Goal: Information Seeking & Learning: Learn about a topic

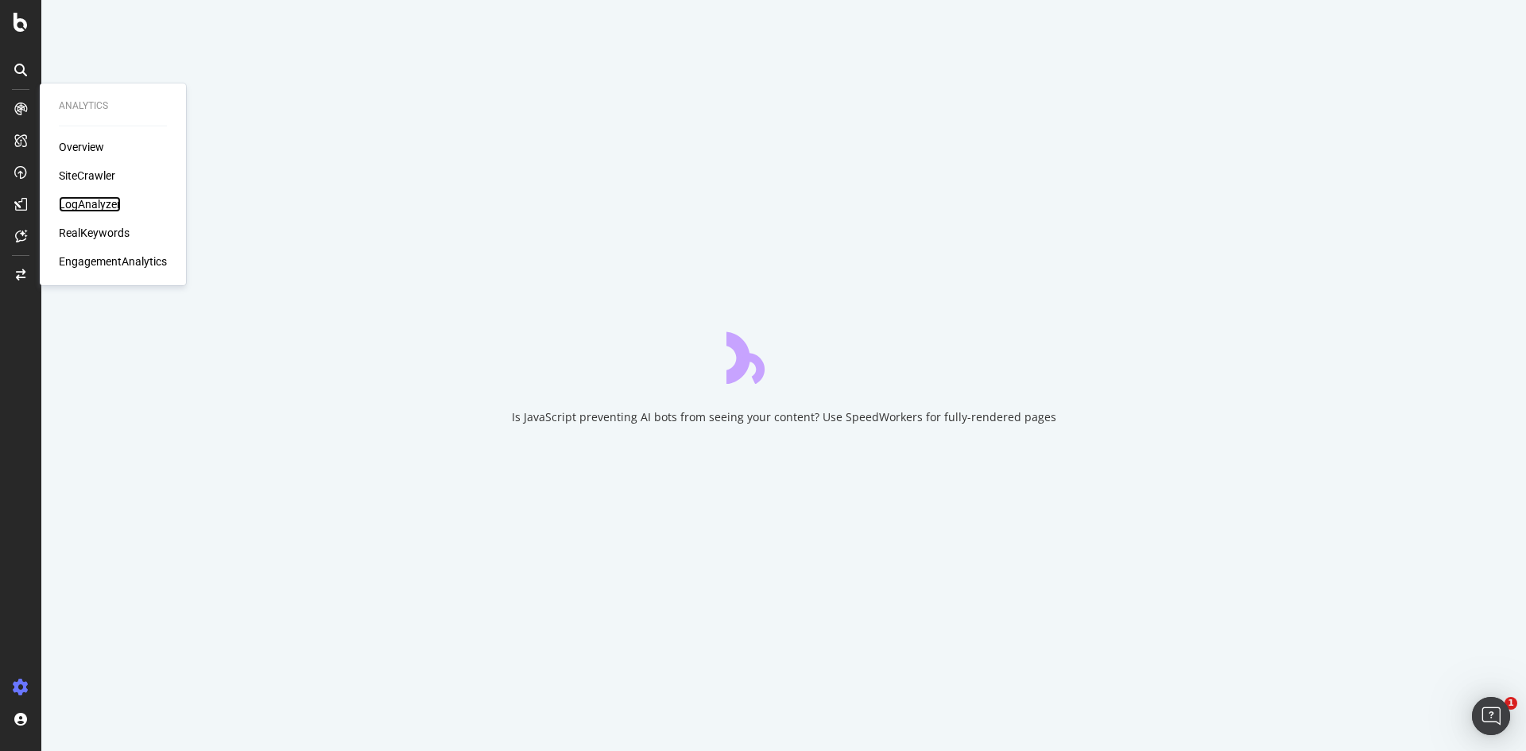
click at [83, 207] on div "LogAnalyzer" at bounding box center [90, 204] width 62 height 16
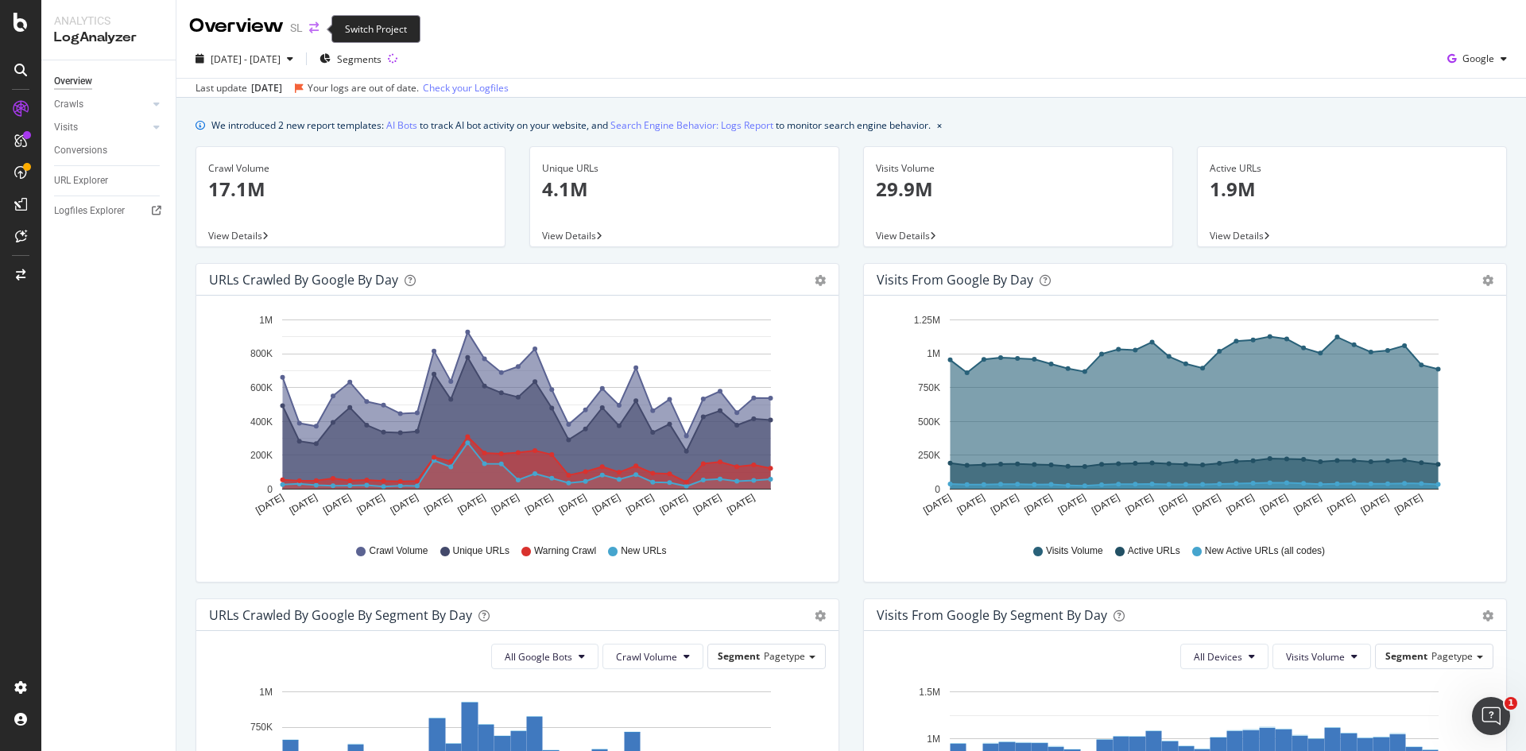
click at [309, 33] on icon "arrow-right-arrow-left" at bounding box center [314, 27] width 10 height 11
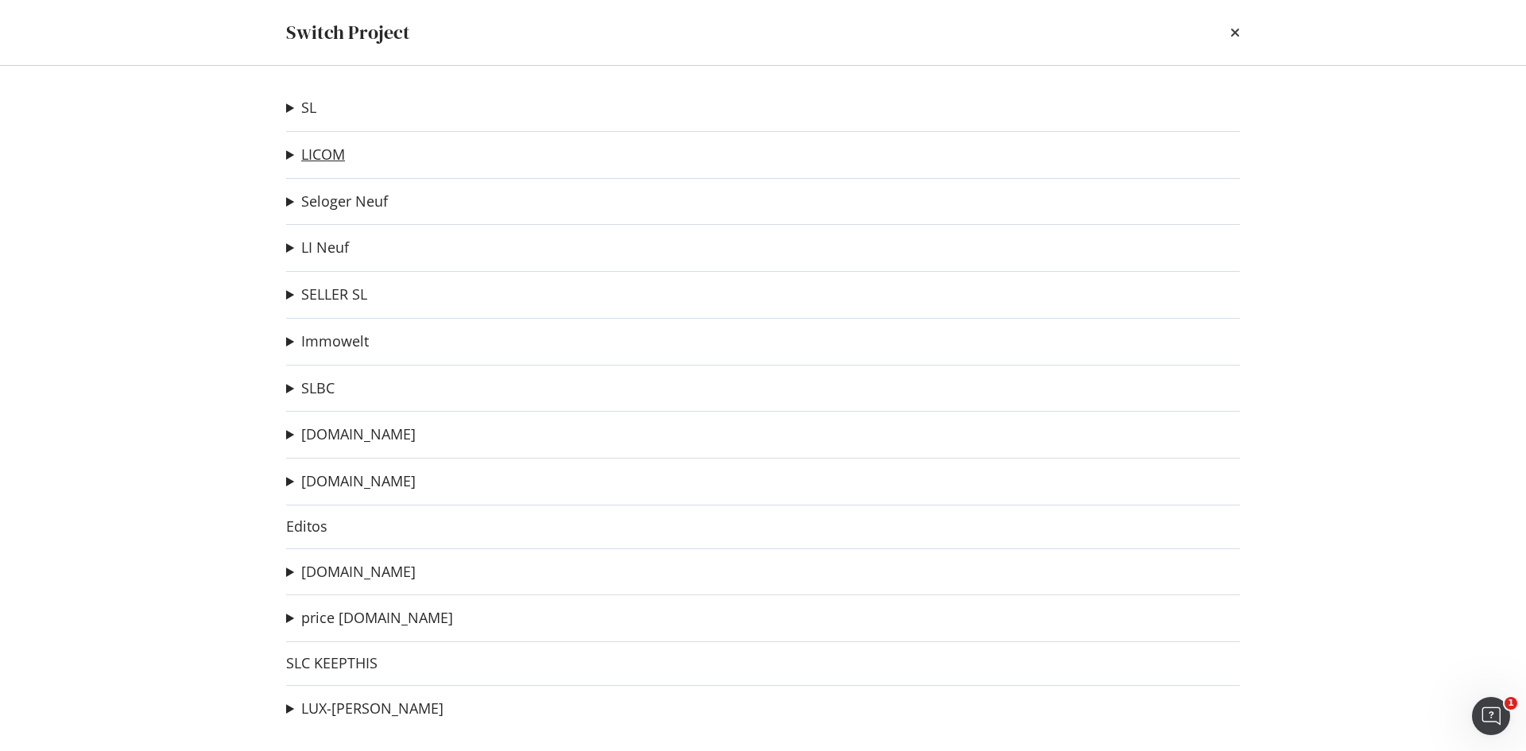
click at [326, 157] on link "LICOM" at bounding box center [323, 154] width 44 height 17
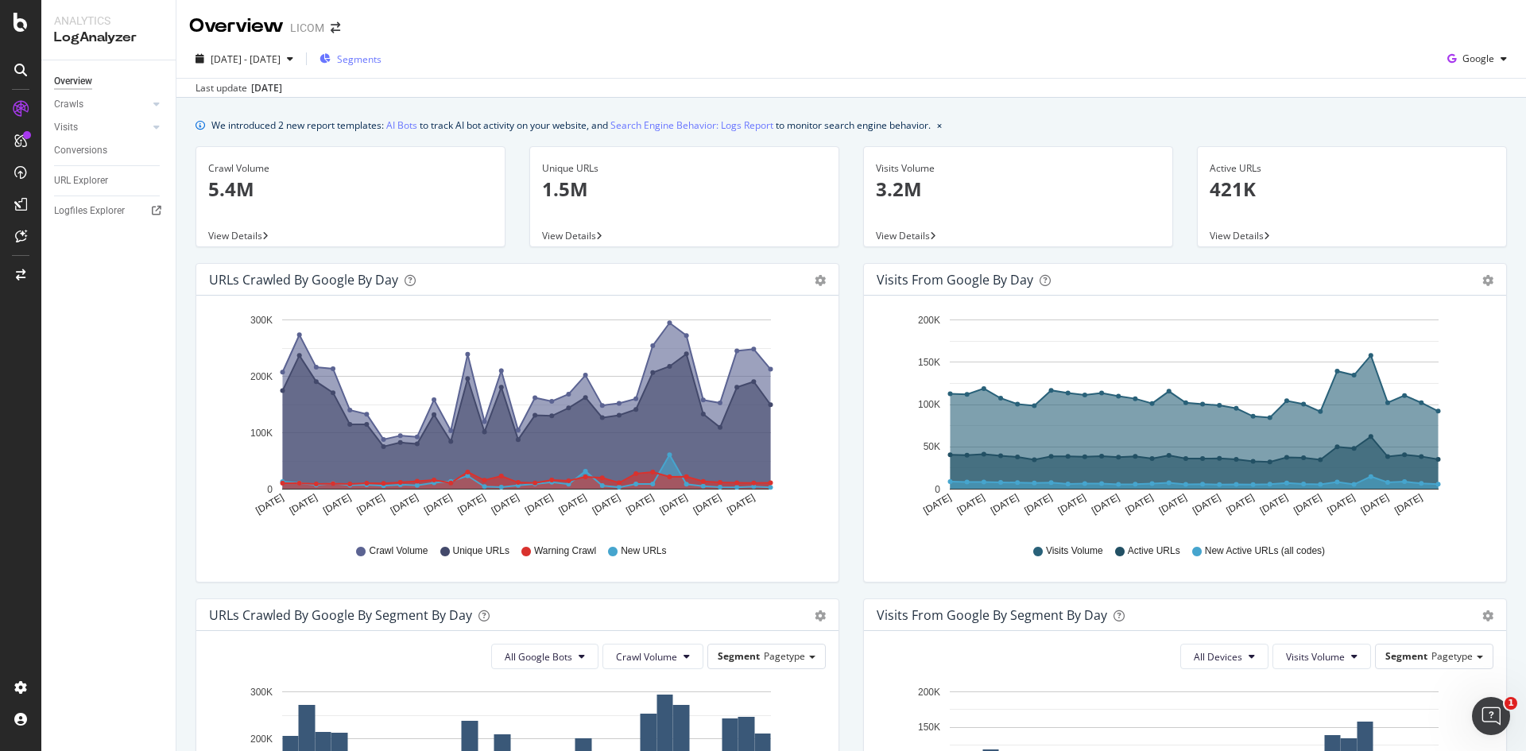
click at [381, 61] on span "Segments" at bounding box center [359, 59] width 44 height 14
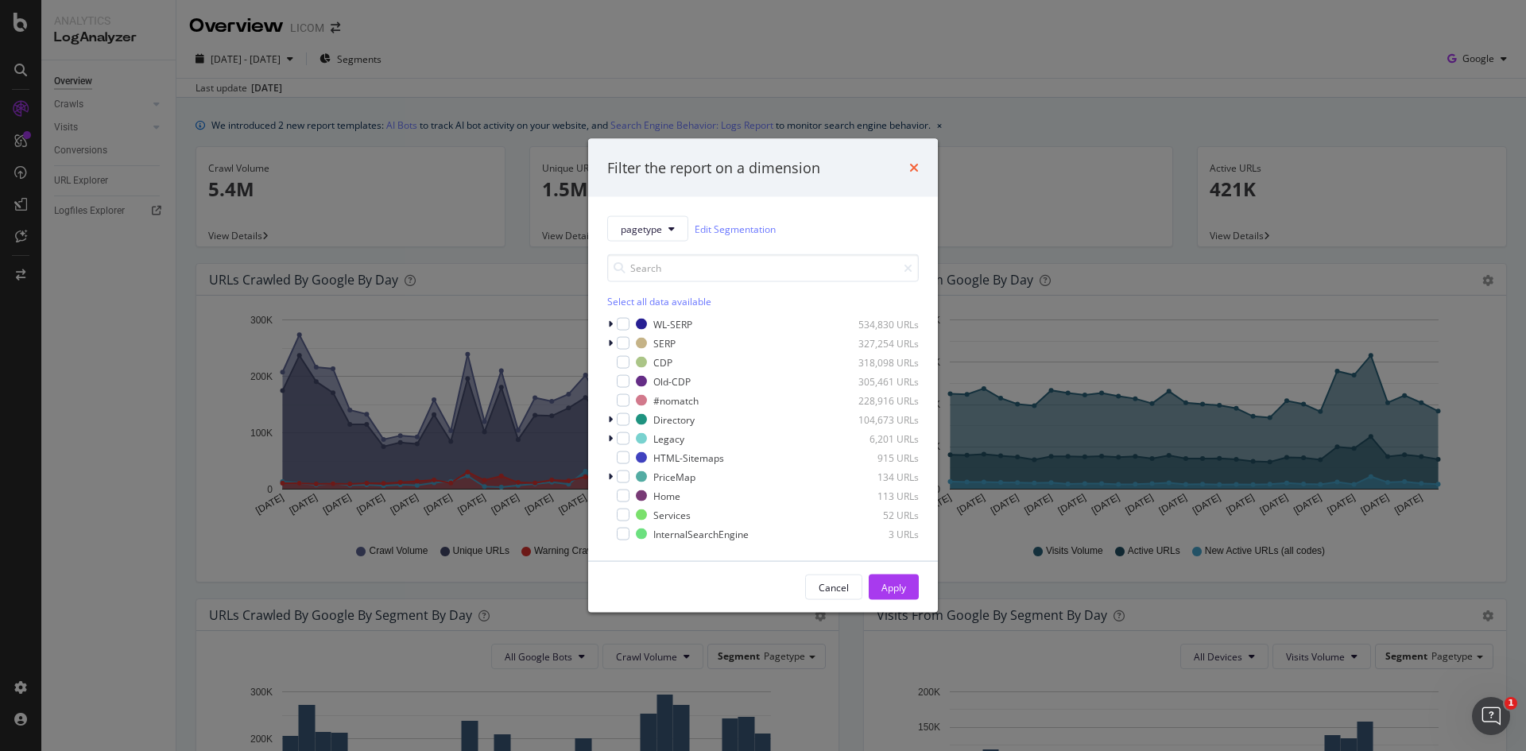
click at [910, 168] on icon "times" at bounding box center [914, 167] width 10 height 13
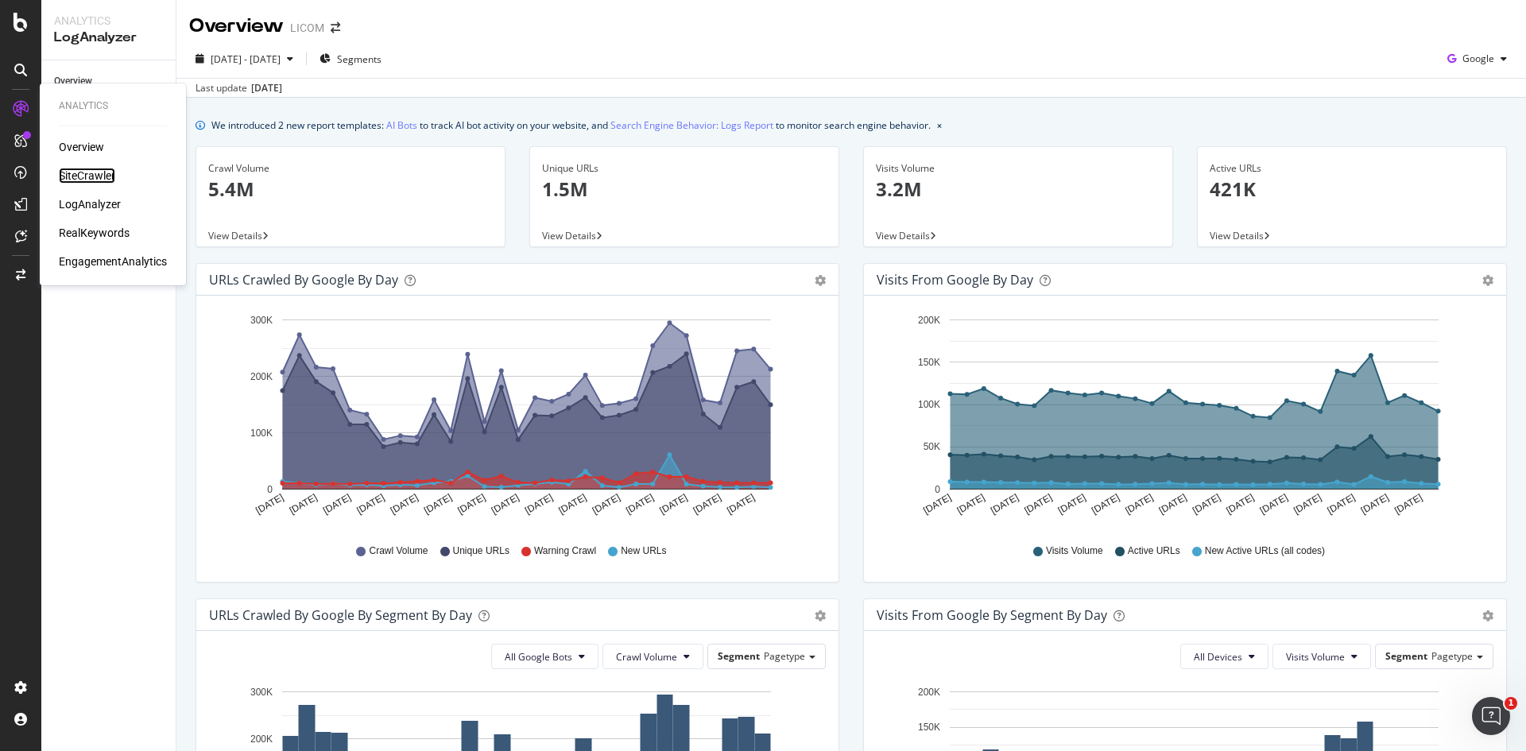
click at [98, 173] on div "SiteCrawler" at bounding box center [87, 176] width 56 height 16
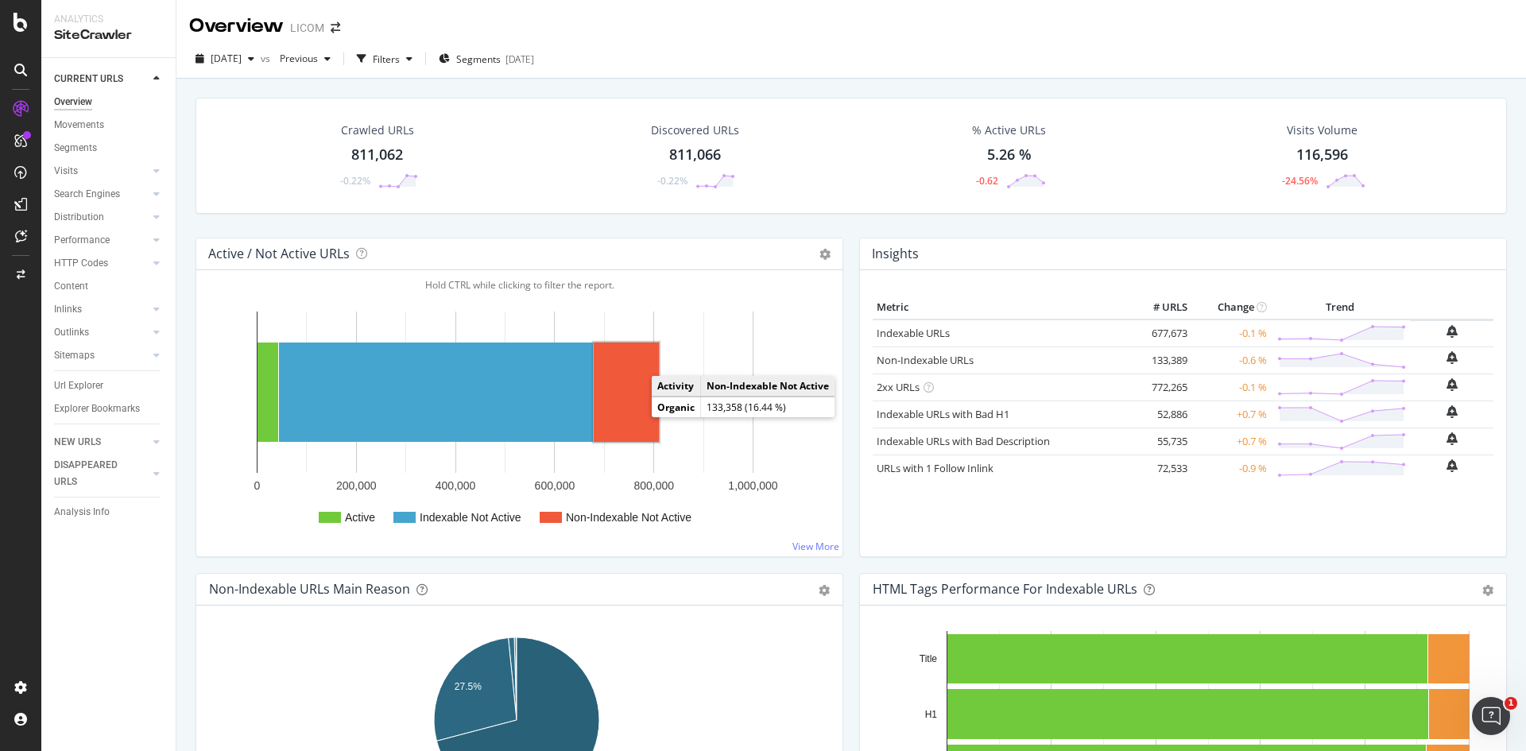
click at [609, 403] on rect "A chart." at bounding box center [626, 391] width 65 height 99
click at [636, 408] on rect "A chart." at bounding box center [626, 391] width 65 height 99
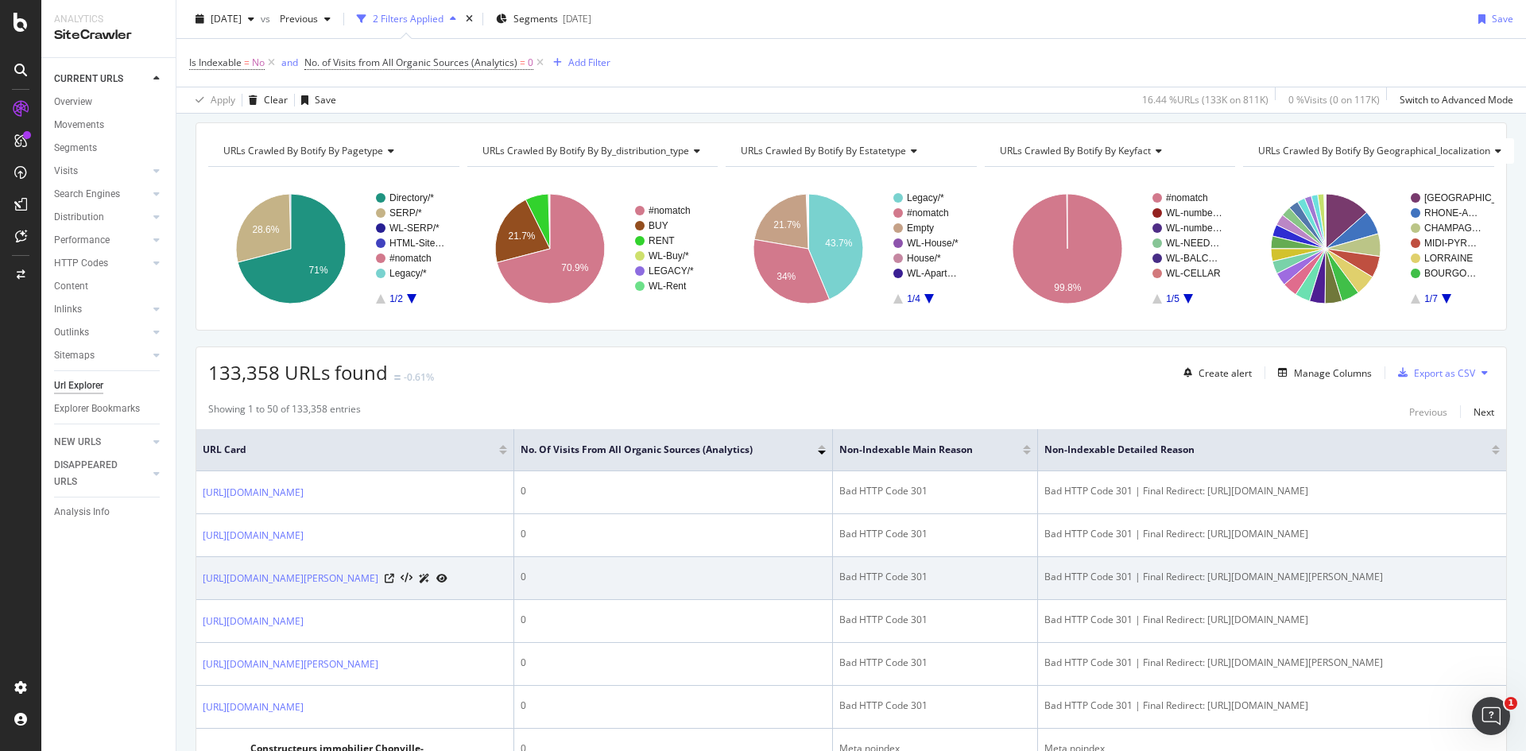
scroll to position [47, 0]
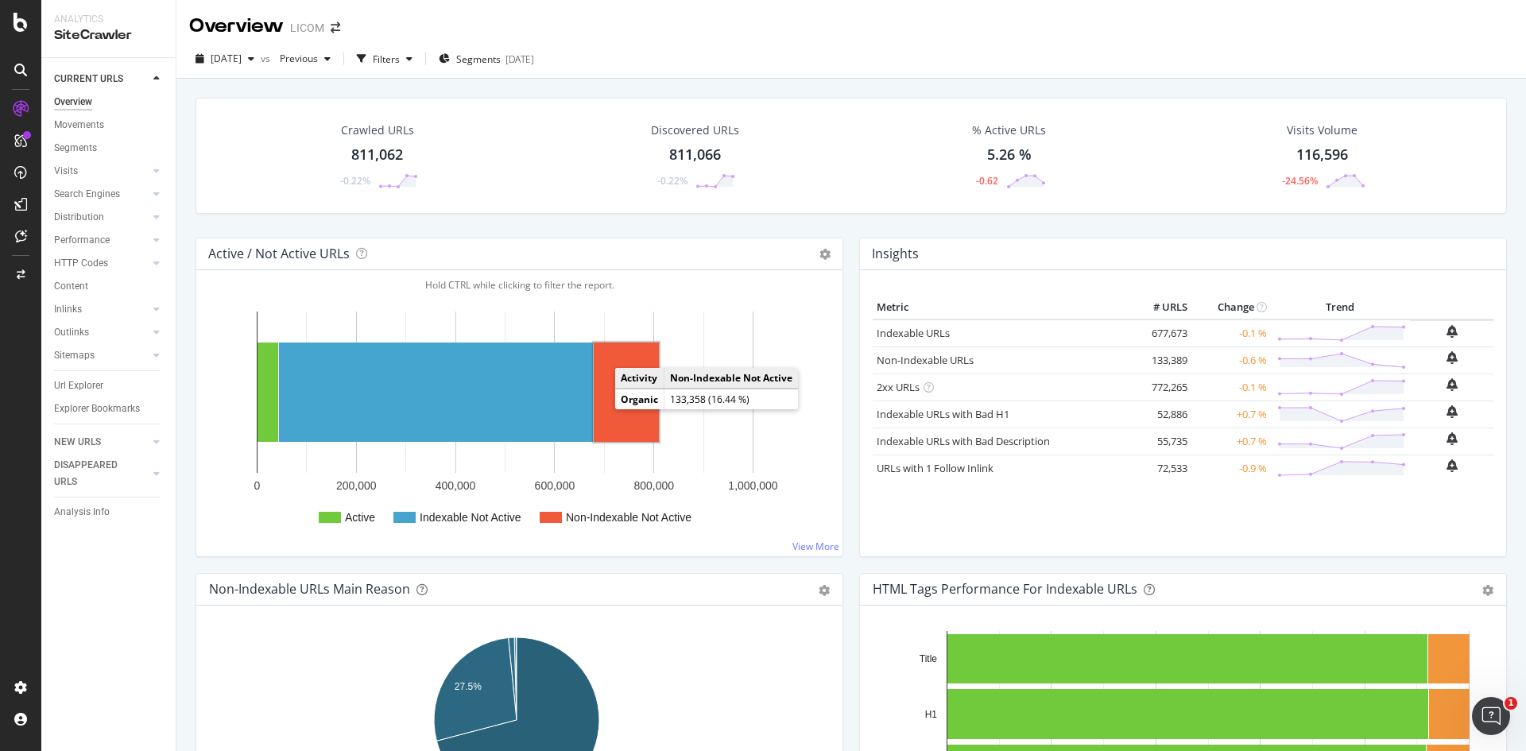
click at [612, 407] on rect "A chart." at bounding box center [626, 391] width 65 height 99
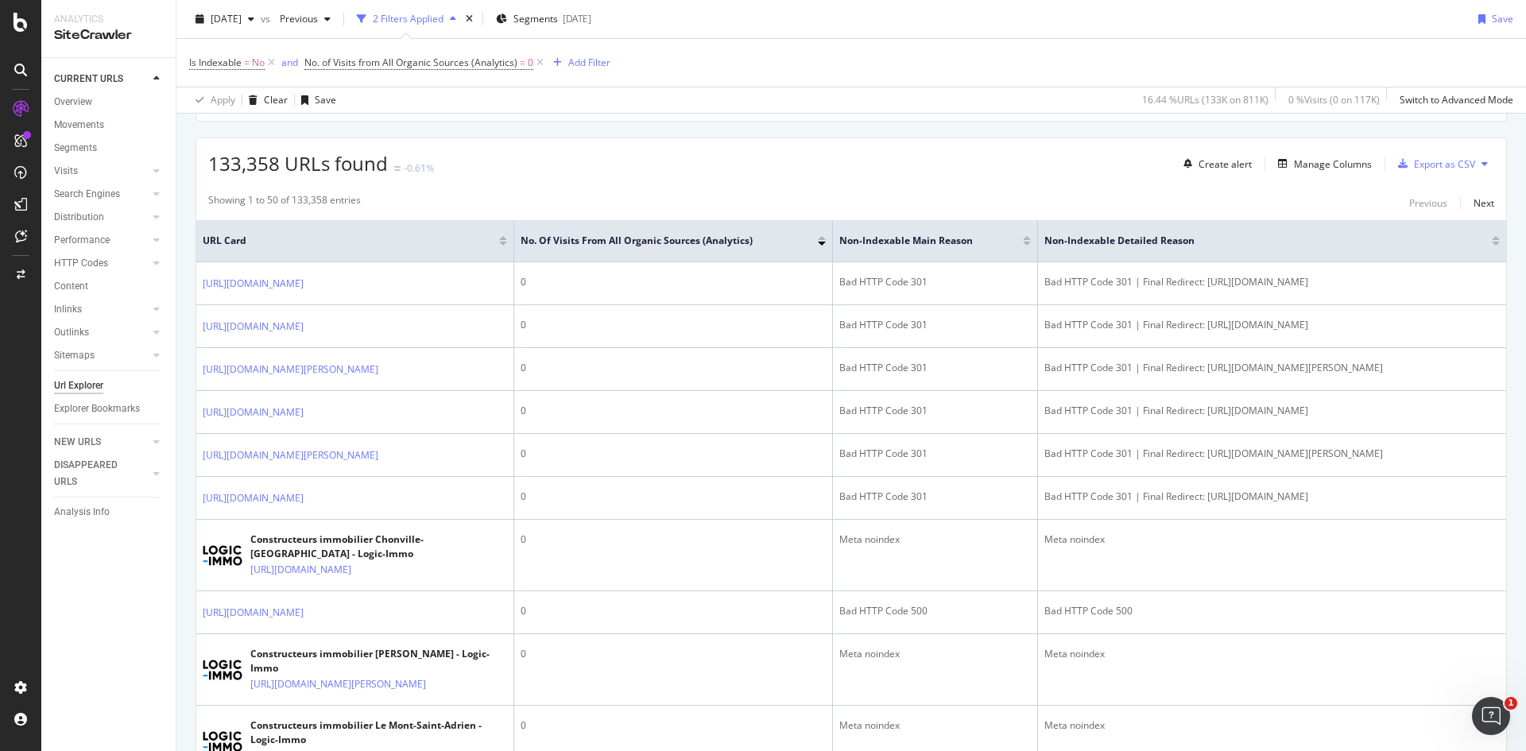
scroll to position [261, 0]
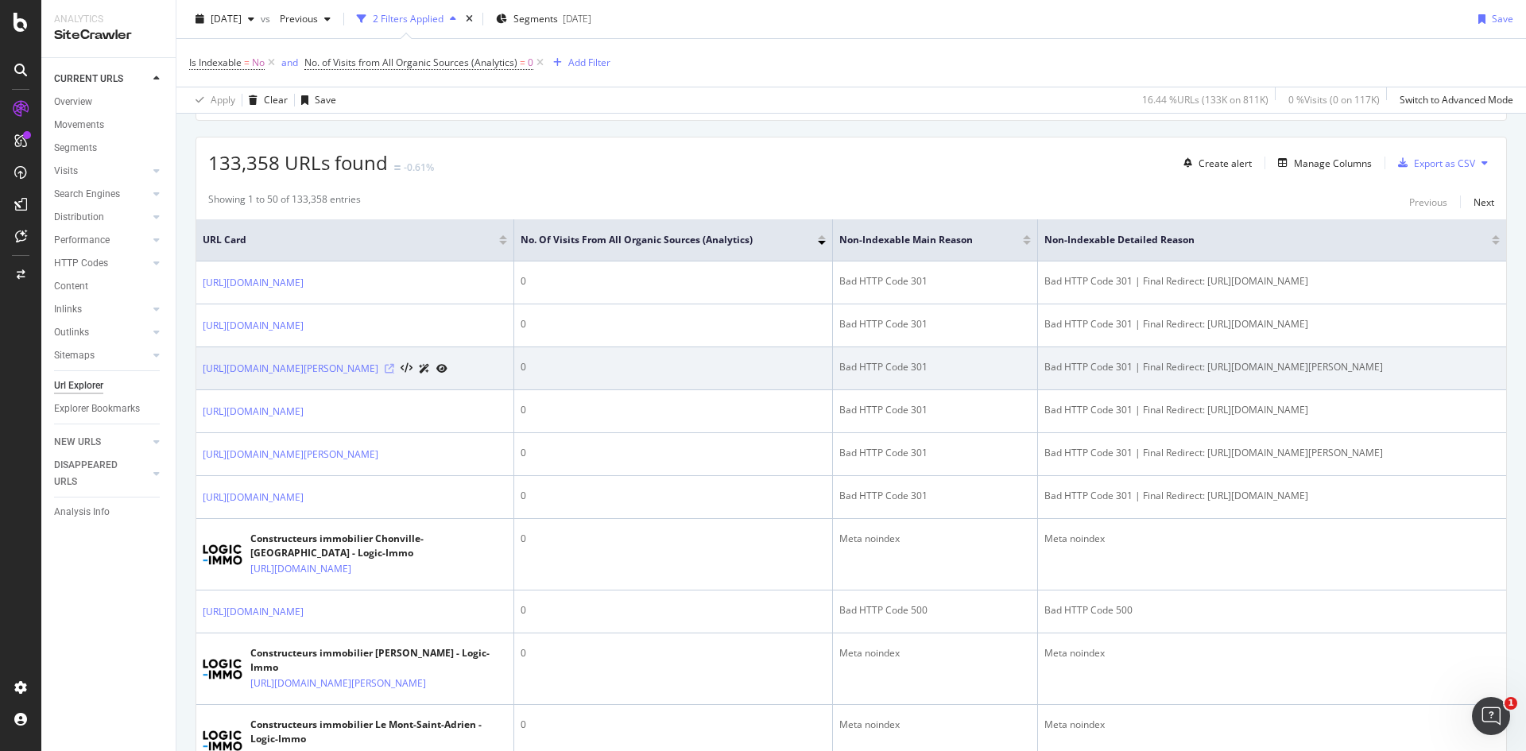
click at [394, 373] on icon at bounding box center [390, 369] width 10 height 10
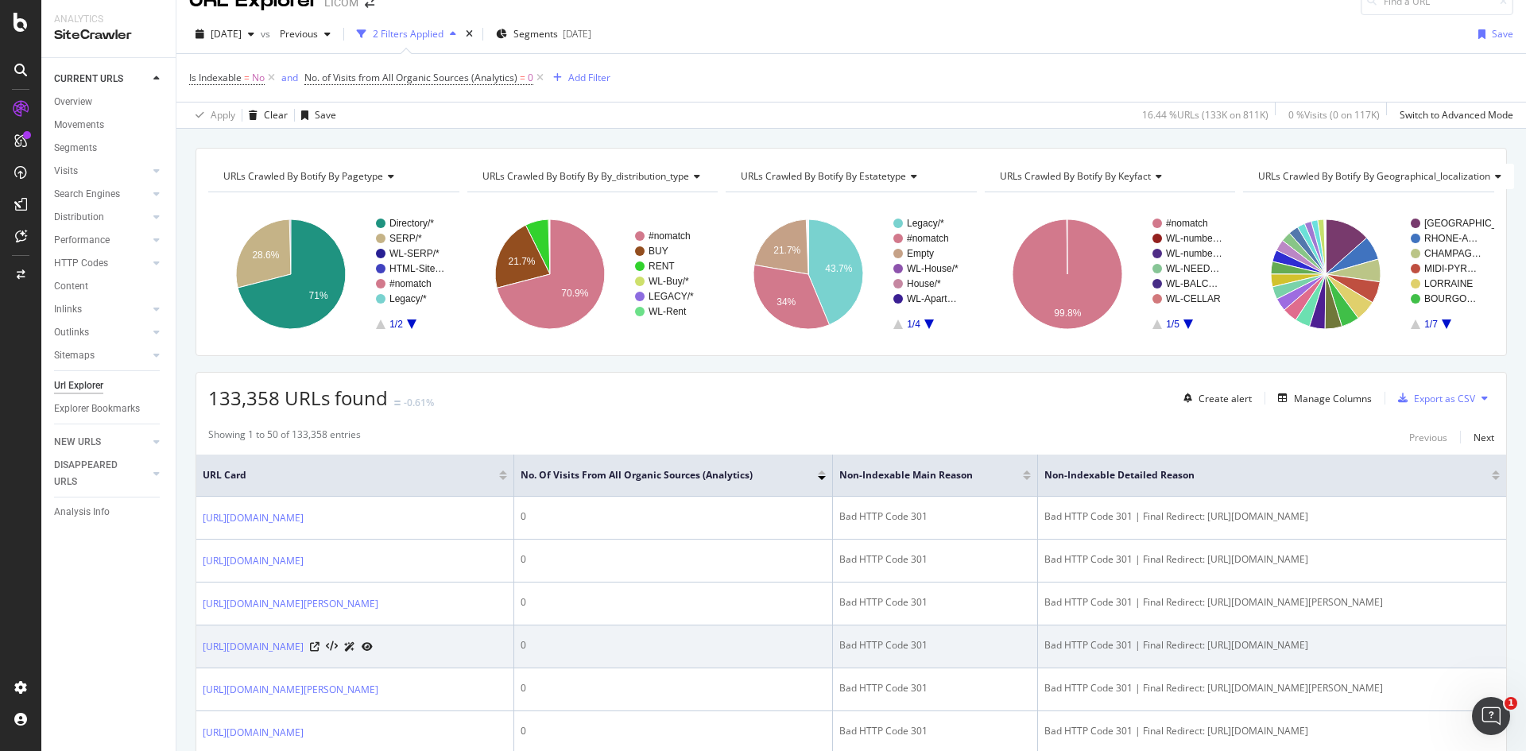
scroll to position [0, 0]
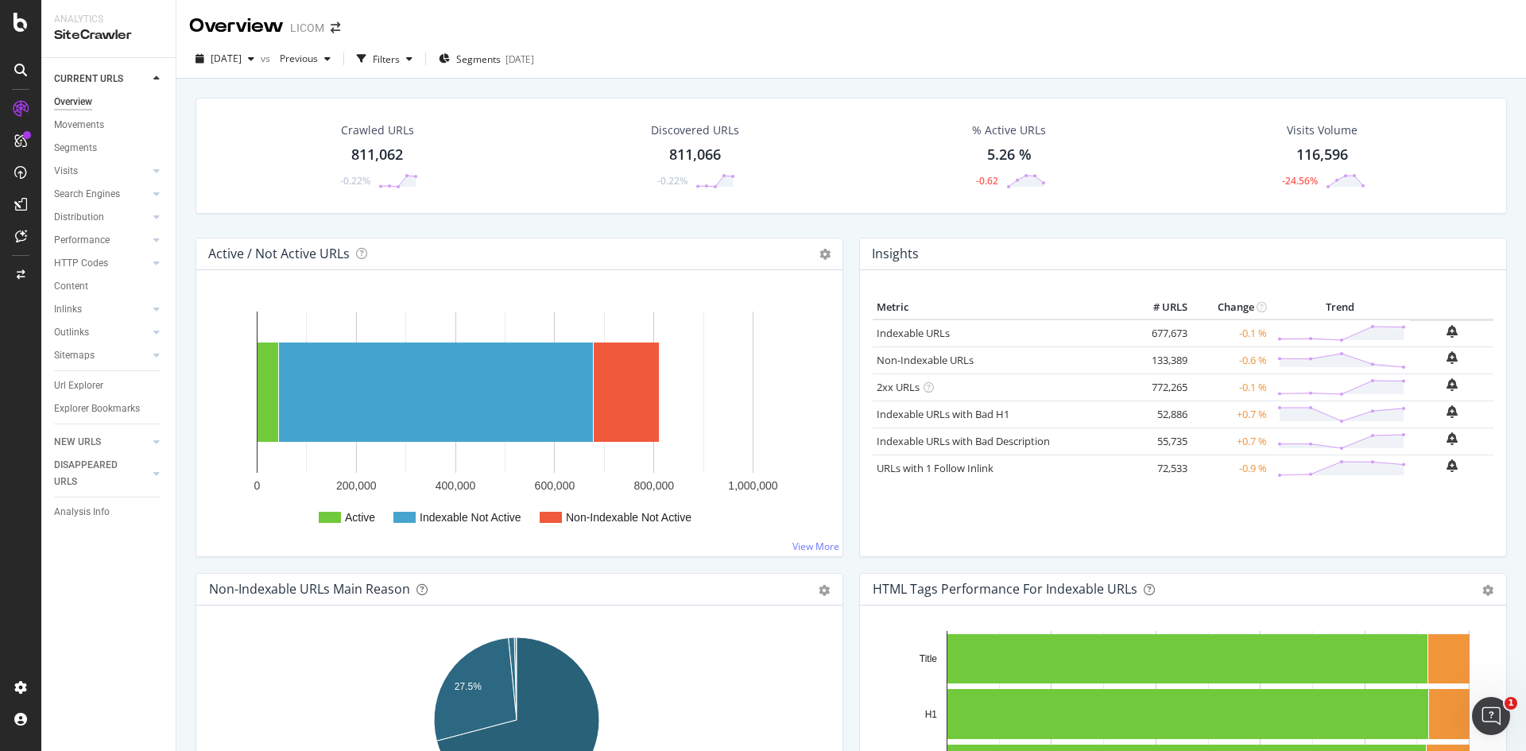
click at [699, 53] on div "[DATE] vs Previous Filters Segments [DATE]" at bounding box center [850, 62] width 1349 height 32
drag, startPoint x: 91, startPoint y: 381, endPoint x: 370, endPoint y: 491, distance: 300.0
click at [91, 381] on div "Url Explorer" at bounding box center [78, 385] width 49 height 17
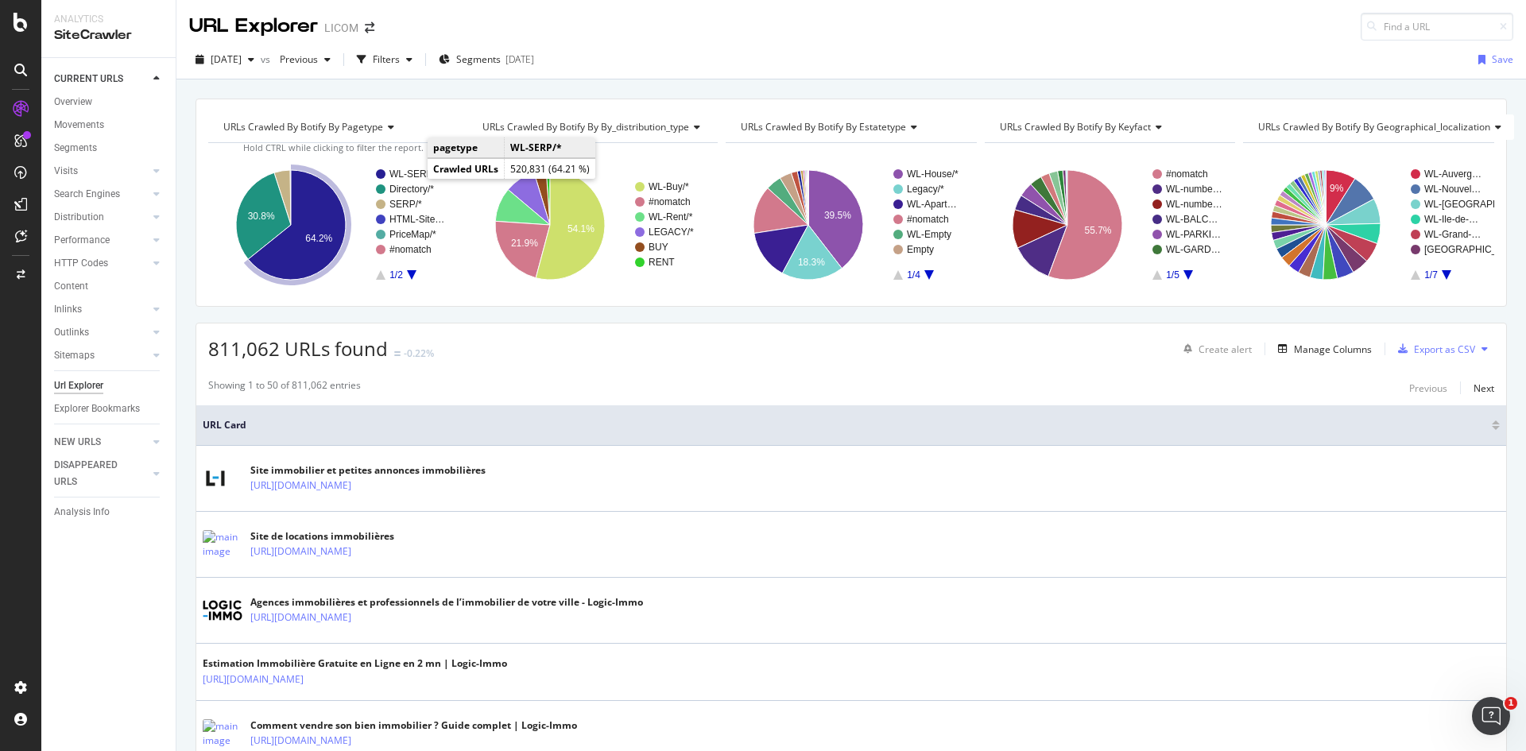
click at [411, 173] on text "WL-SERP/*" at bounding box center [414, 173] width 50 height 11
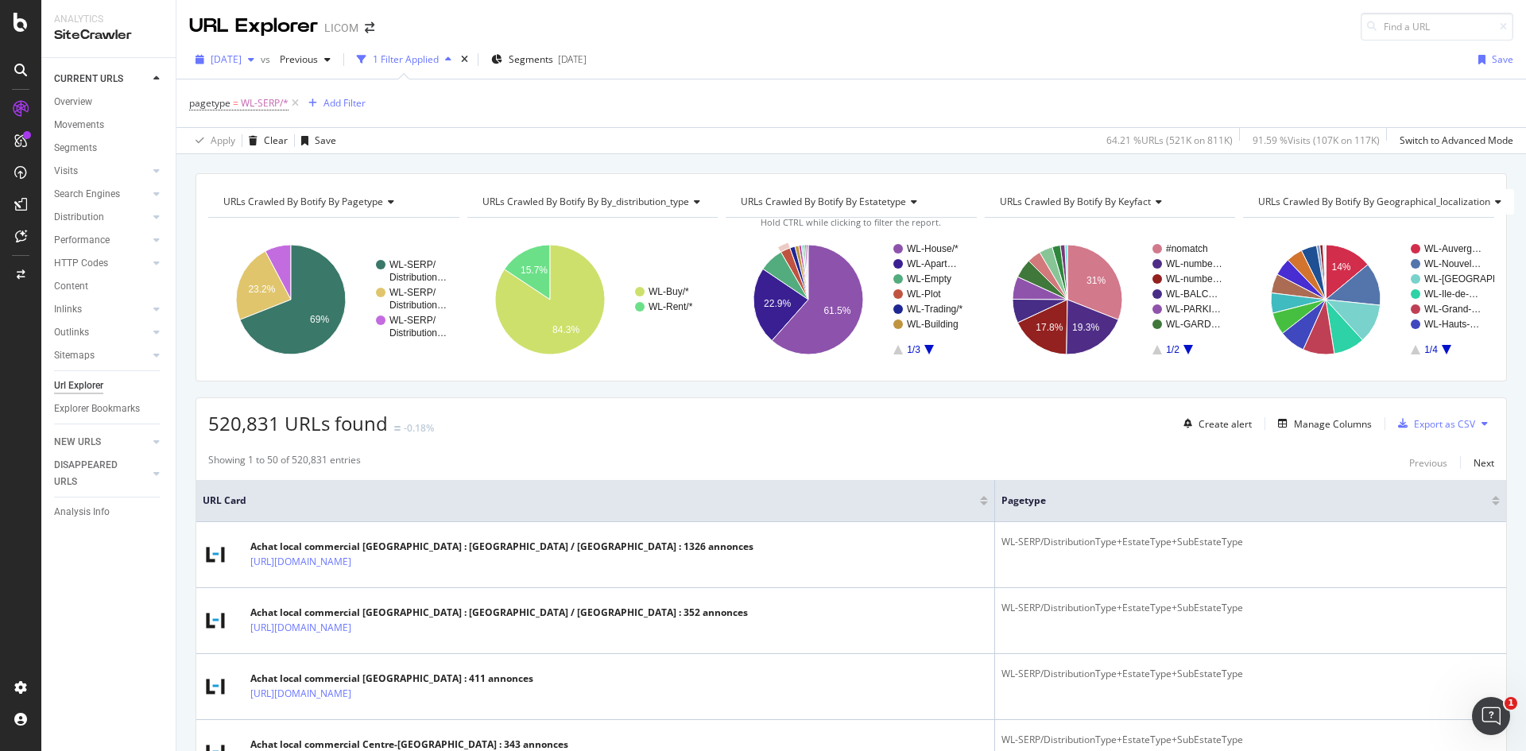
click at [242, 61] on span "[DATE]" at bounding box center [226, 59] width 31 height 14
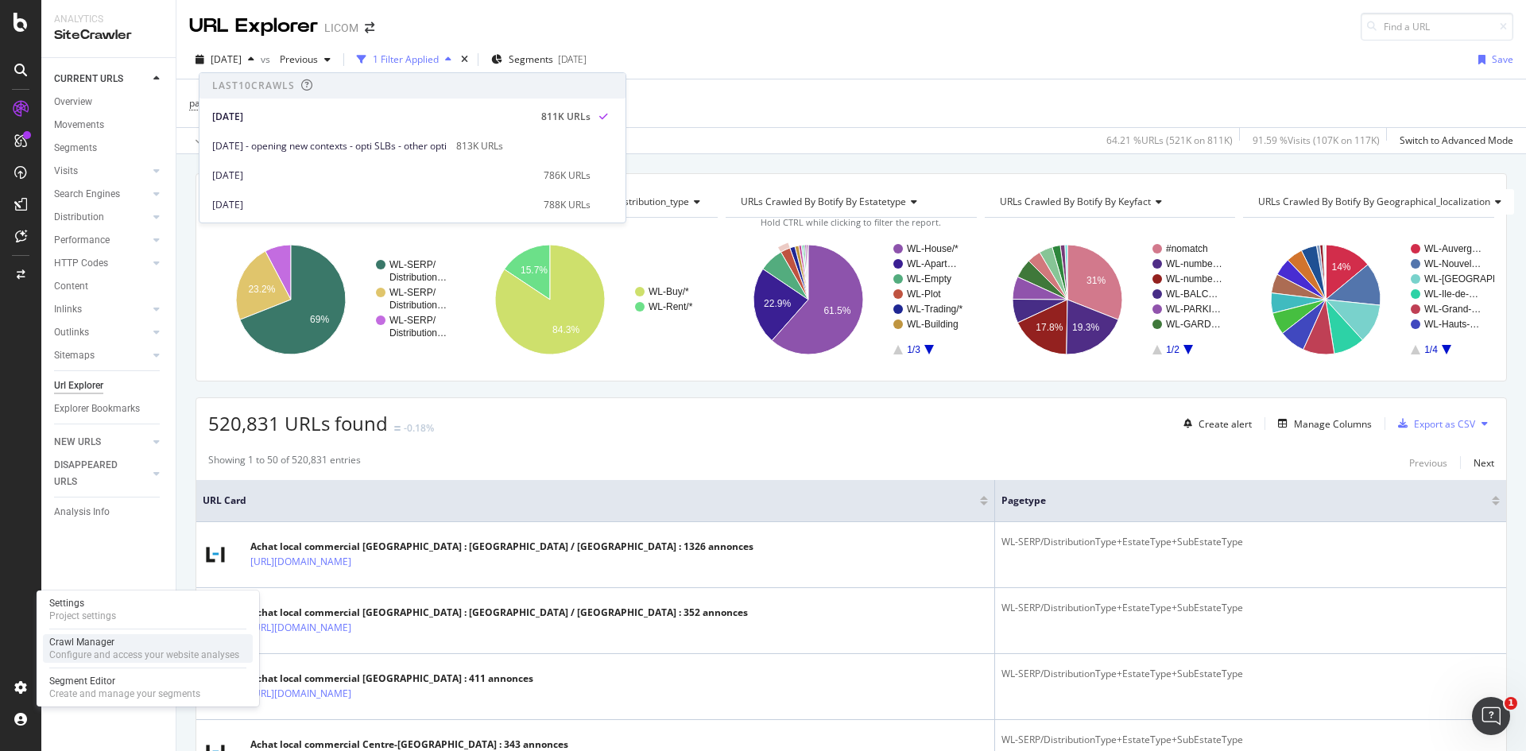
click at [99, 652] on div "Configure and access your website analyses" at bounding box center [144, 654] width 190 height 13
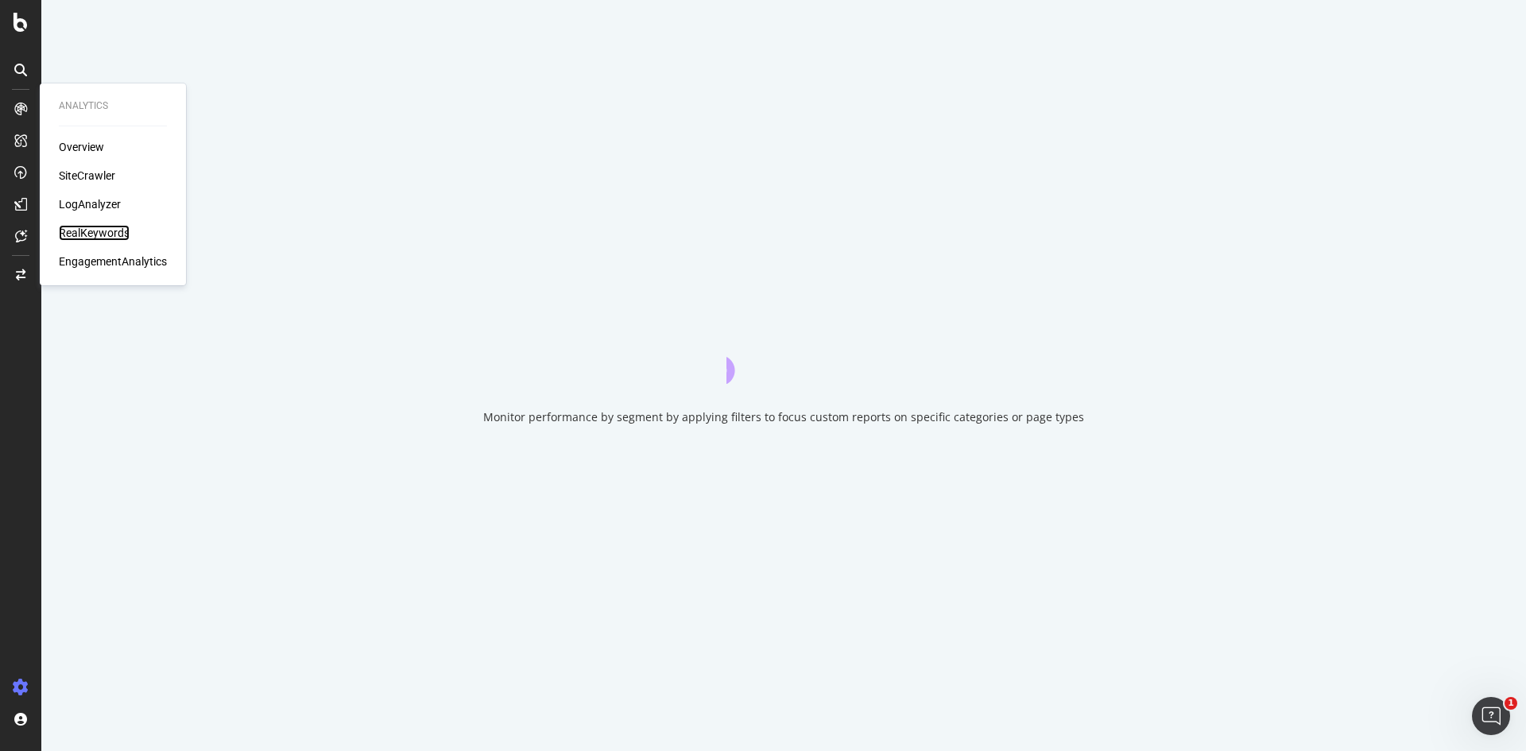
click at [99, 241] on div "RealKeywords" at bounding box center [94, 233] width 71 height 16
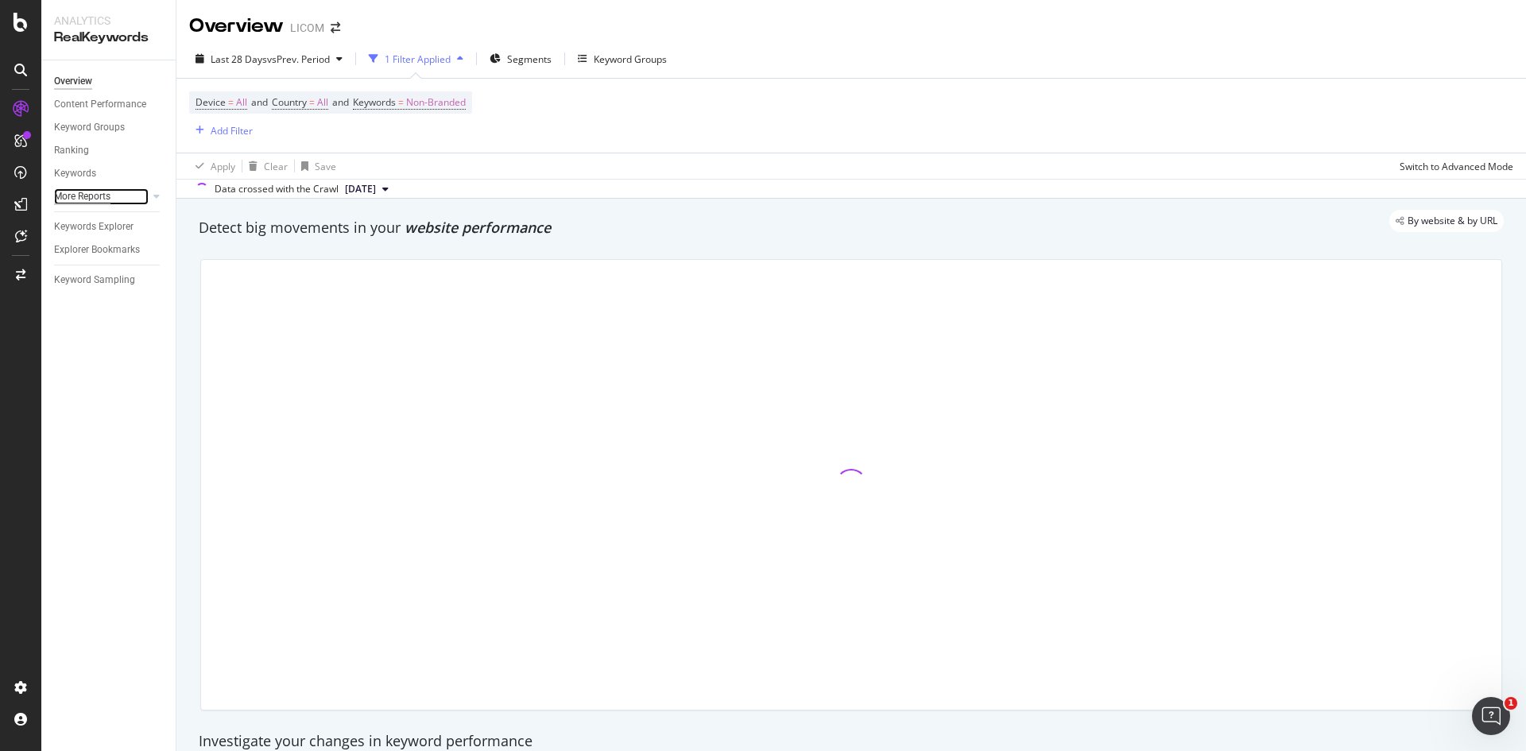
click at [76, 190] on div "More Reports" at bounding box center [82, 196] width 56 height 17
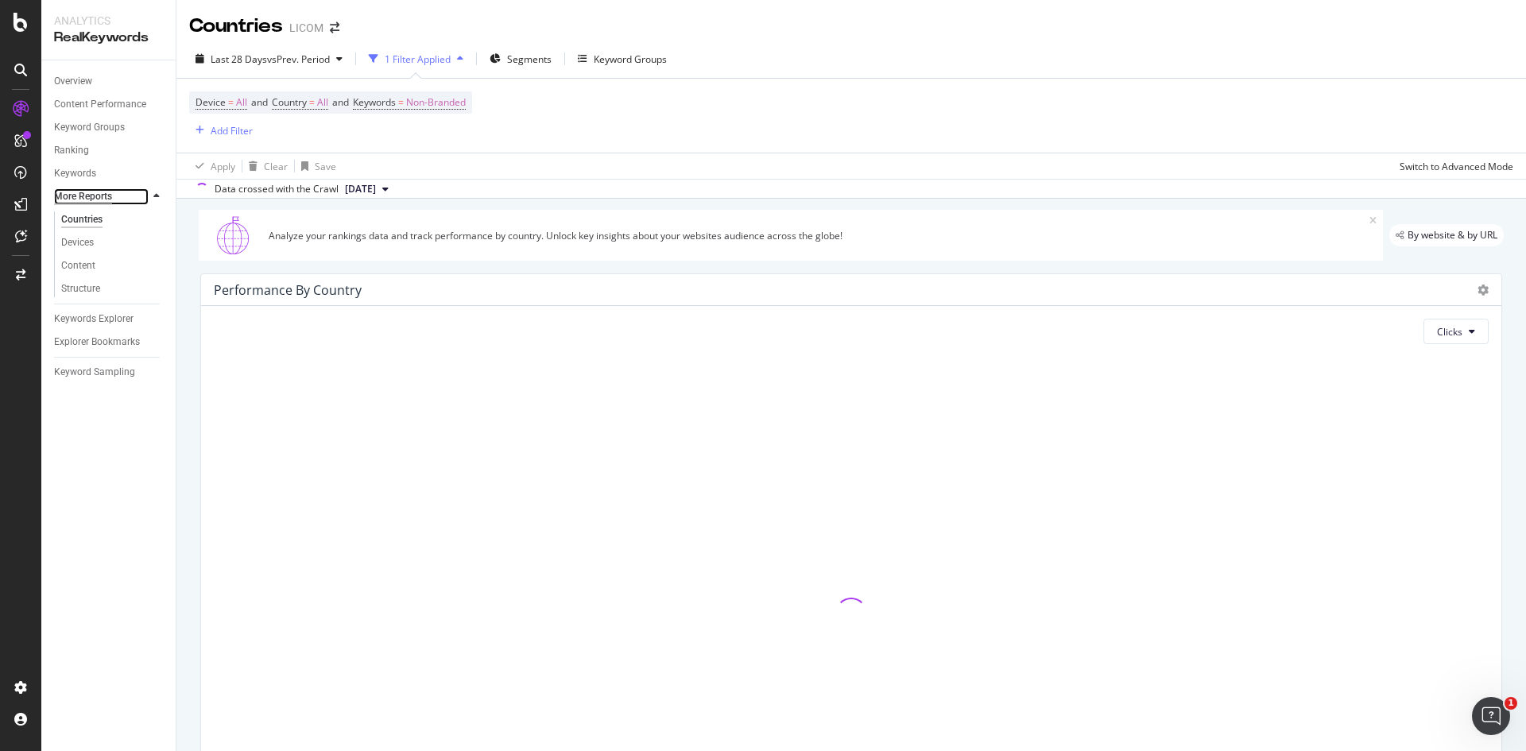
click at [76, 190] on div "More Reports" at bounding box center [83, 196] width 58 height 17
click at [77, 176] on div "Keywords" at bounding box center [75, 173] width 42 height 17
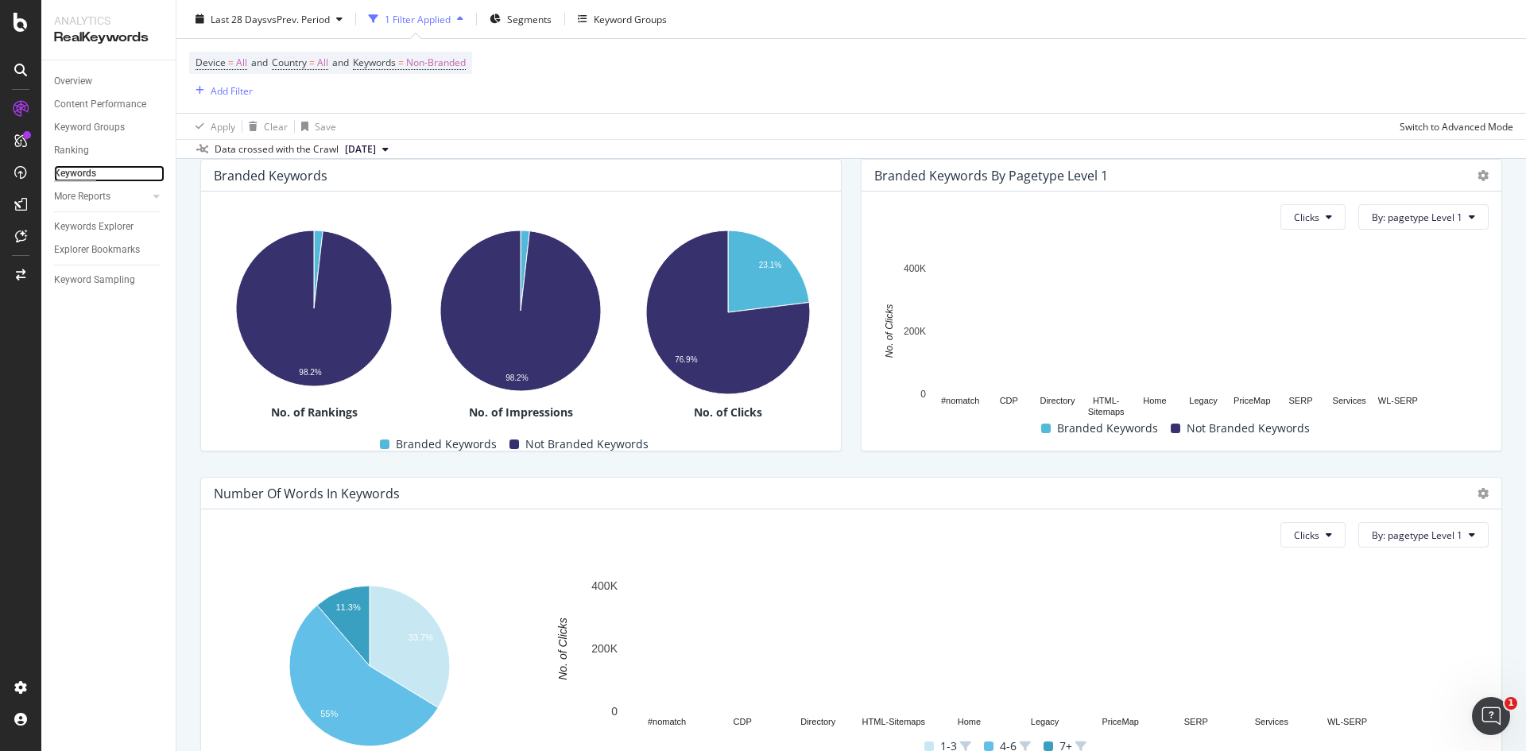
scroll to position [360, 0]
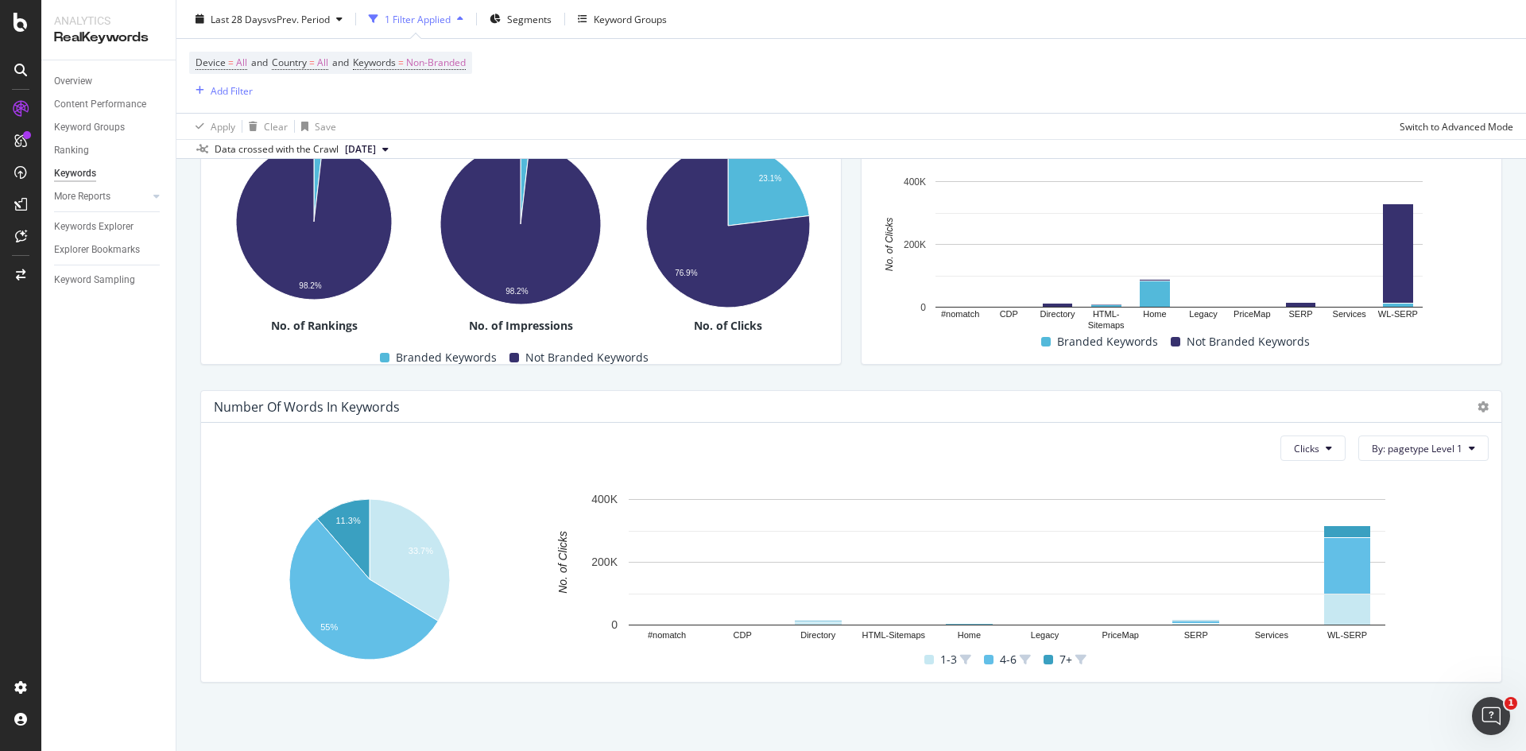
click at [335, 404] on div "Number Of Words In Keywords" at bounding box center [307, 407] width 186 height 16
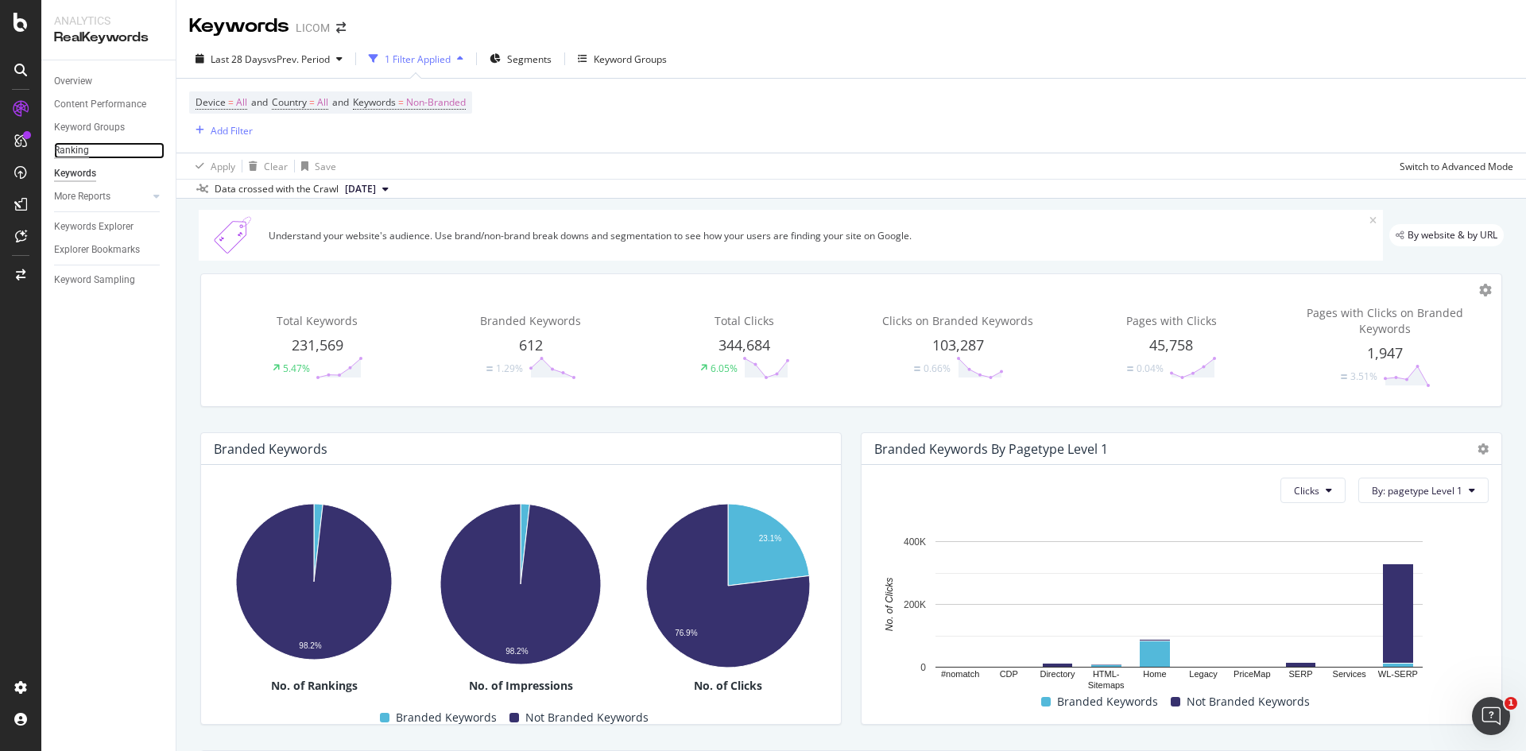
click at [68, 145] on div "Ranking" at bounding box center [71, 150] width 35 height 17
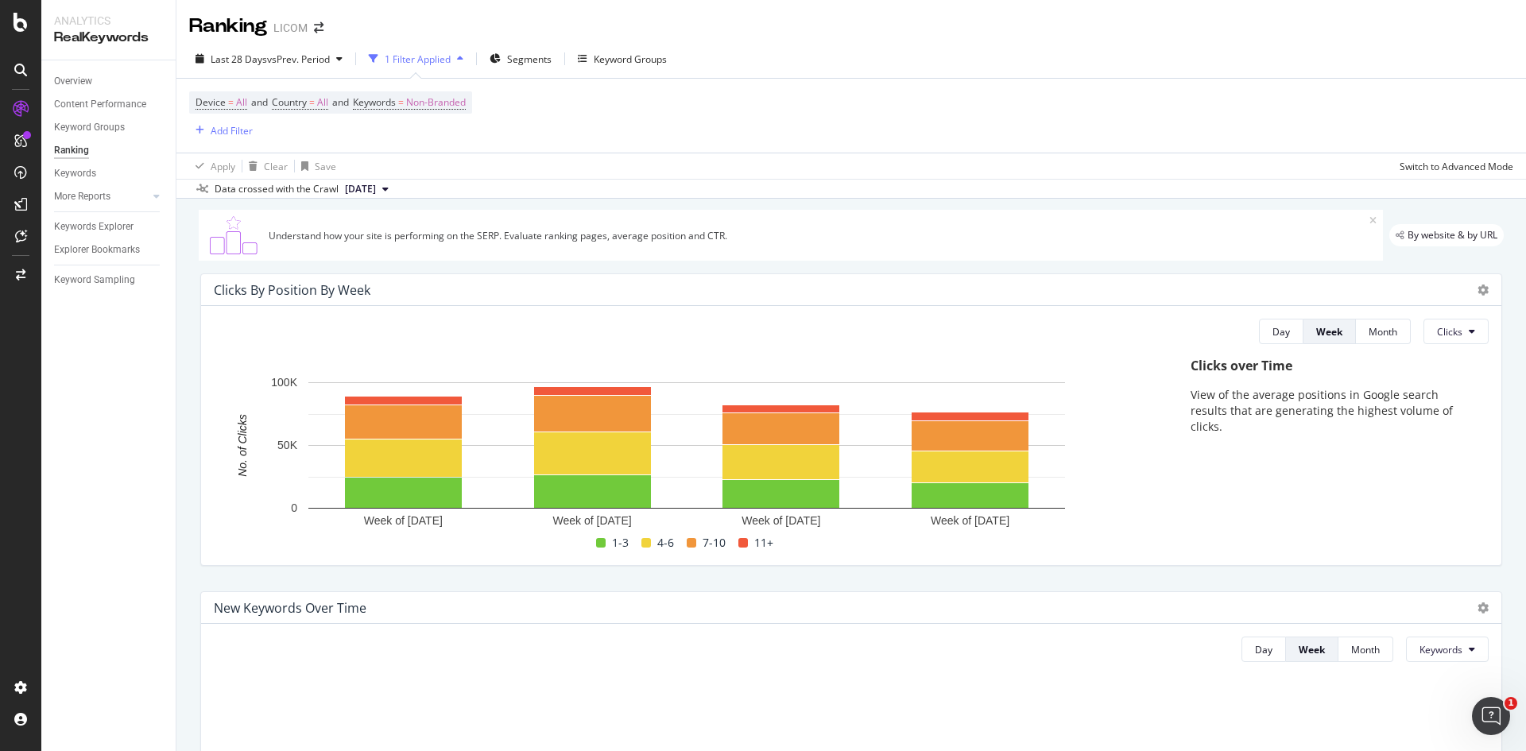
click at [218, 566] on div "Clicks By Position By Week Day Week Month Clicks Hold CTRL while clicking to fi…" at bounding box center [851, 419] width 1302 height 292
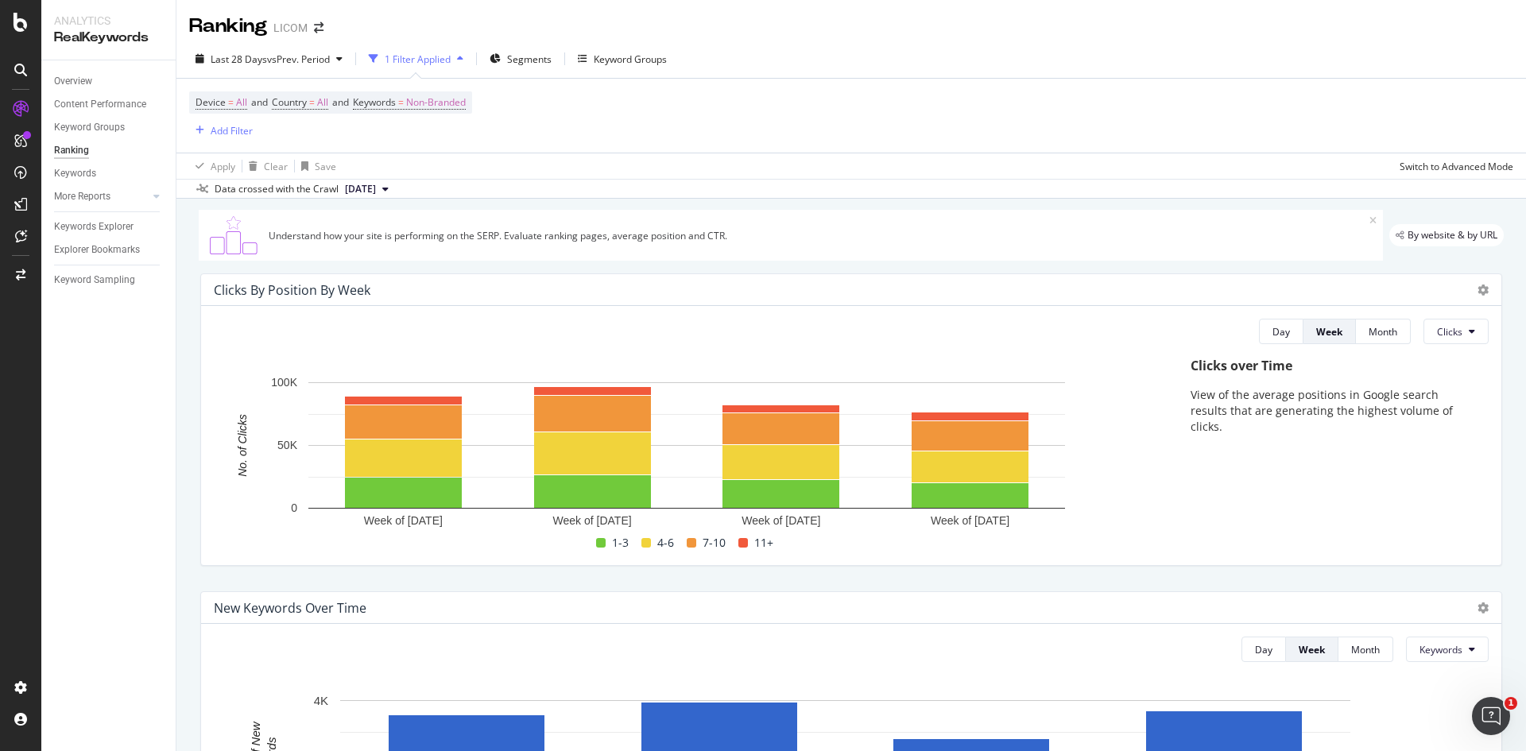
click at [243, 525] on rect "A chart." at bounding box center [687, 453] width 946 height 158
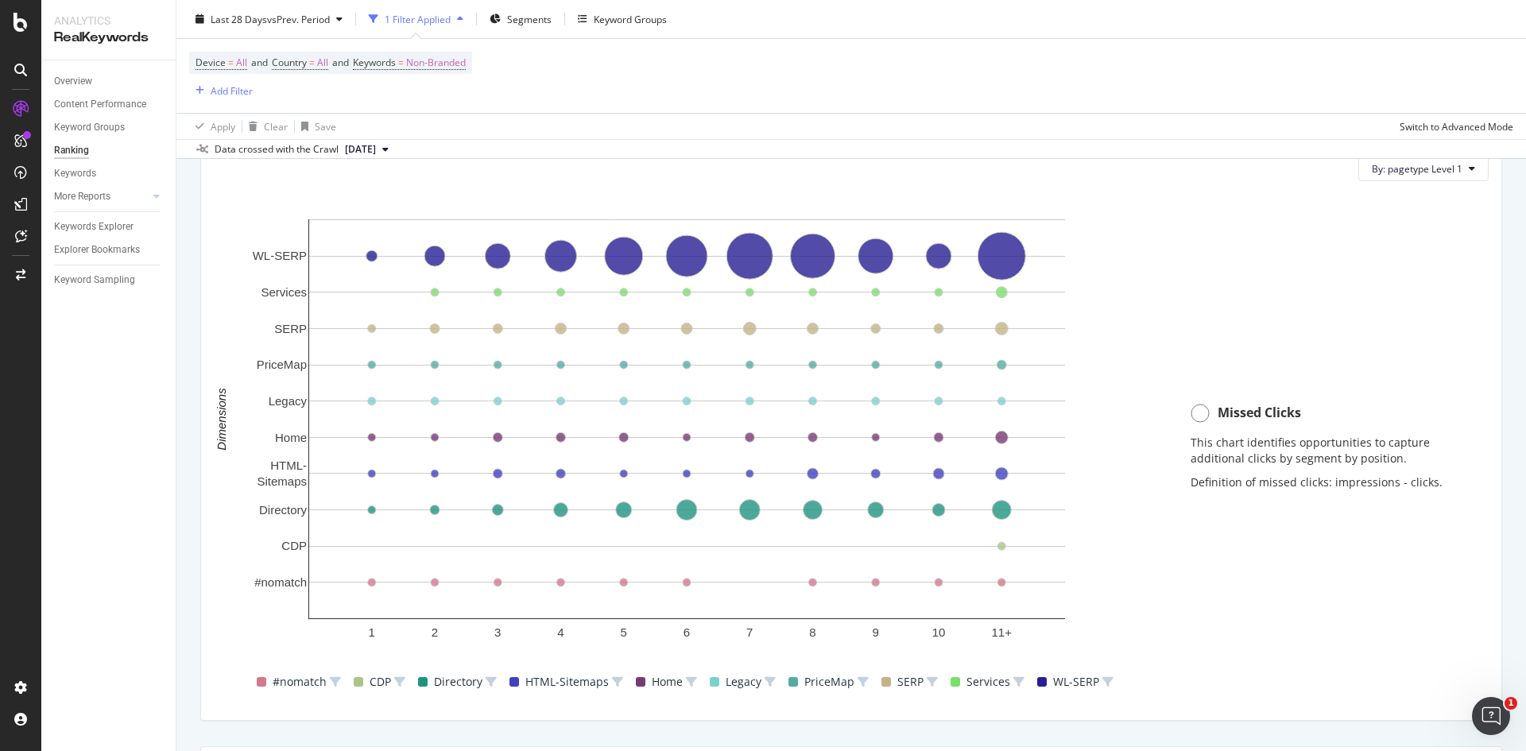
scroll to position [1116, 0]
click at [741, 253] on circle "A chart." at bounding box center [749, 257] width 46 height 46
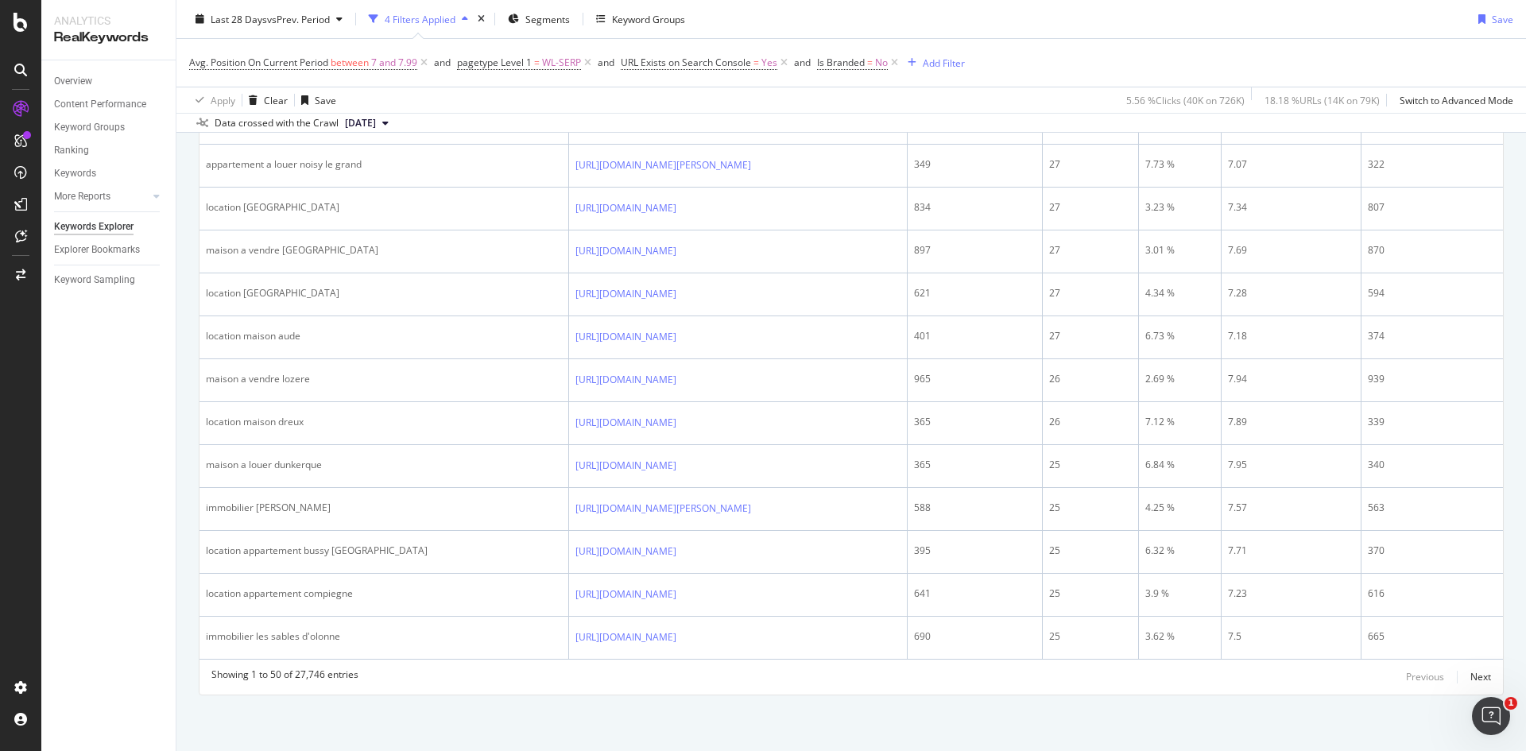
scroll to position [2076, 0]
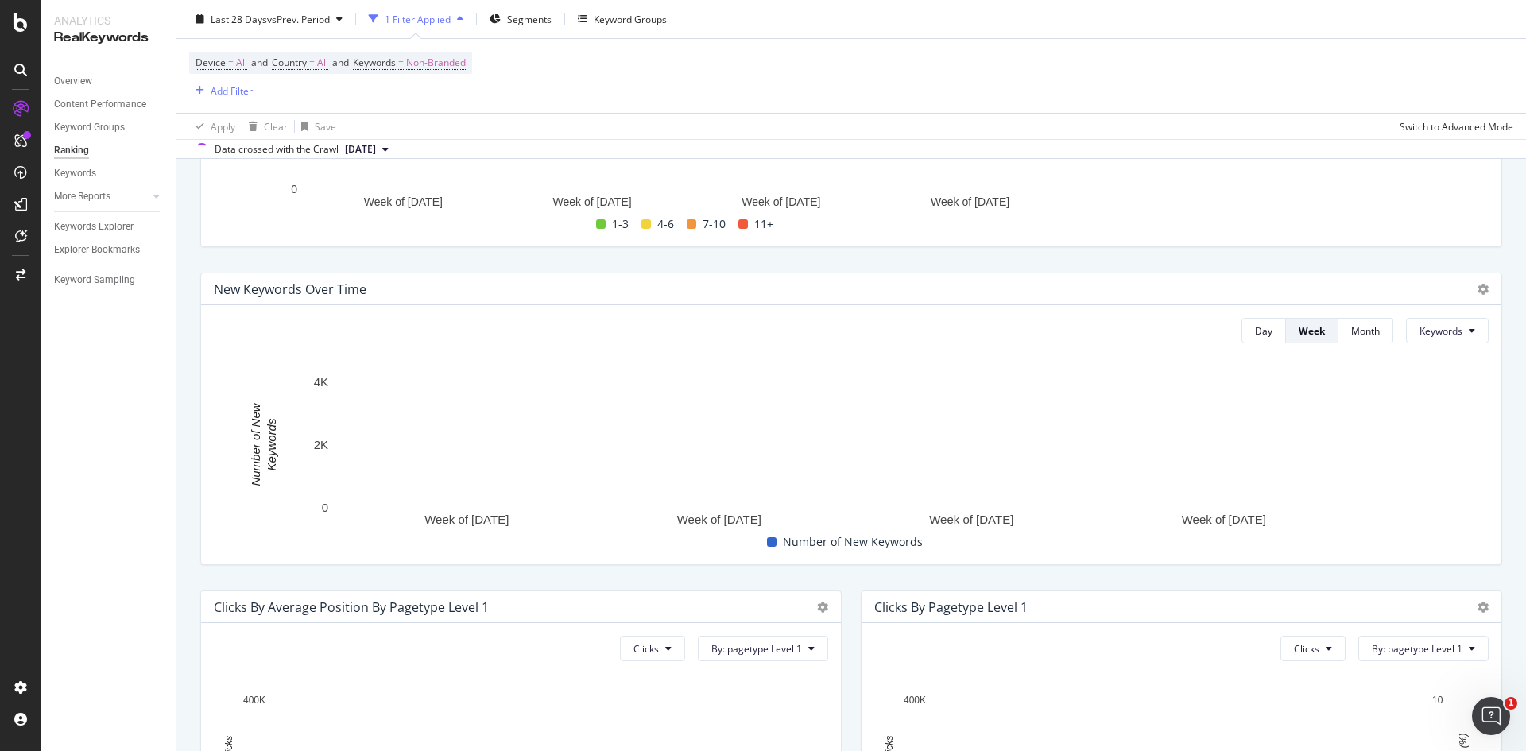
scroll to position [342, 0]
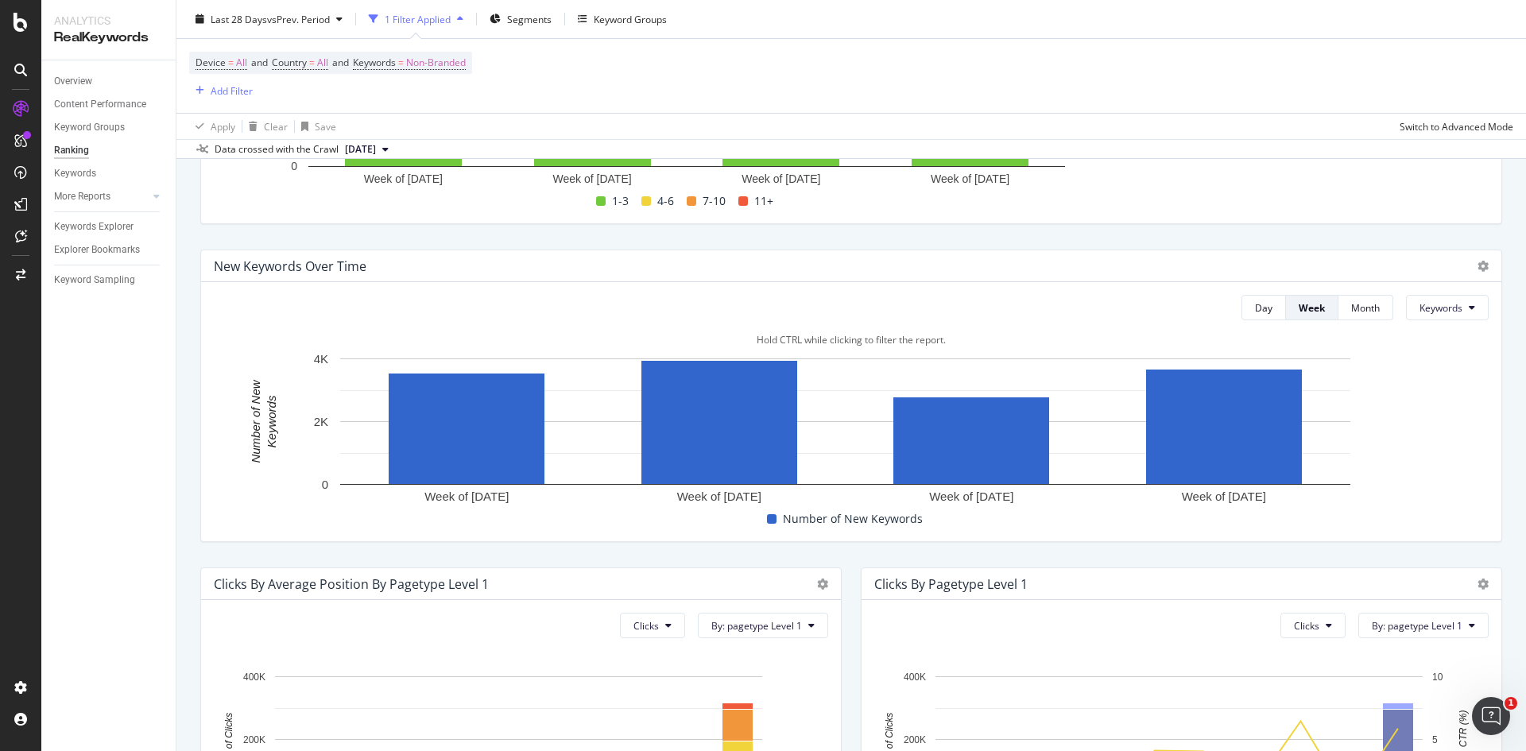
click at [256, 512] on div "Number of New Keywords" at bounding box center [844, 519] width 1275 height 20
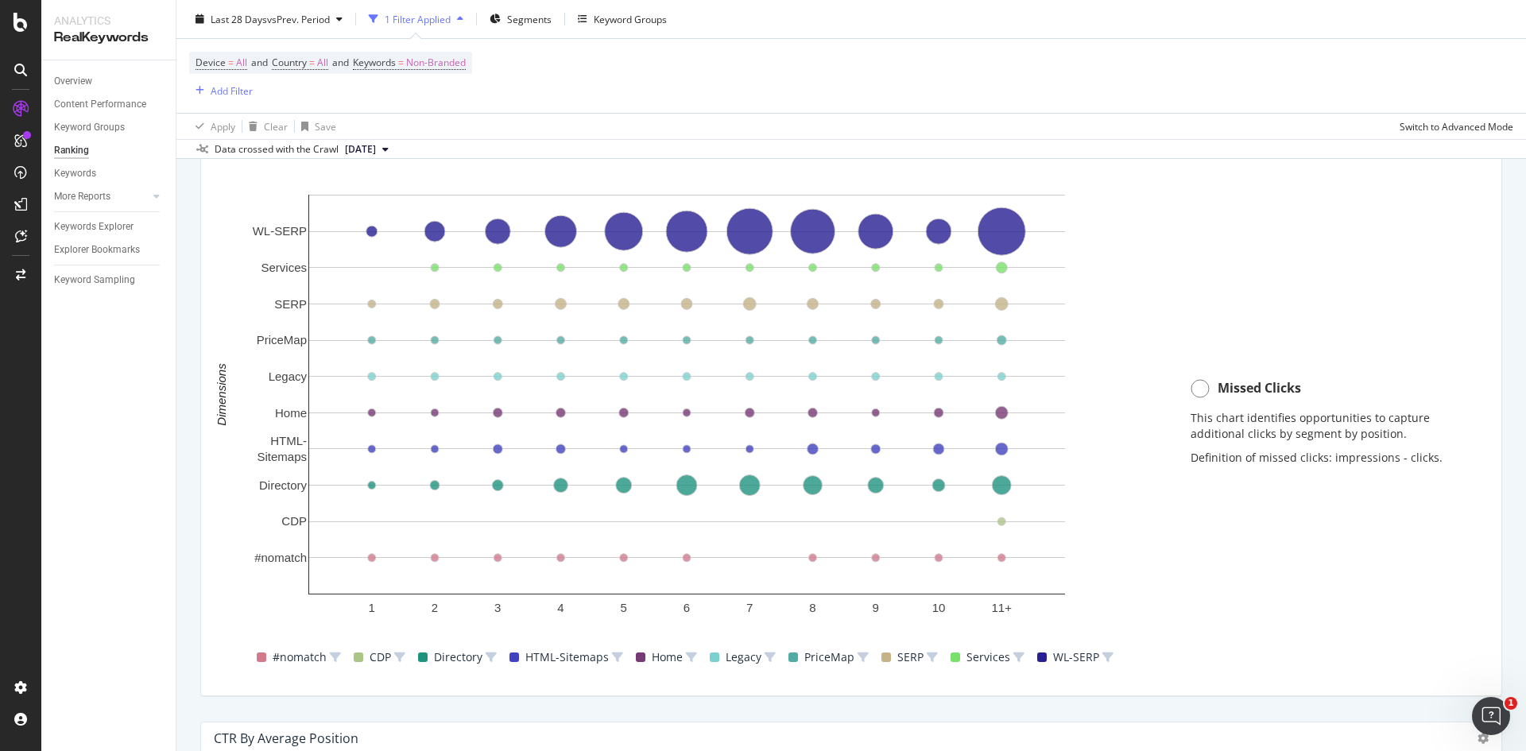
scroll to position [1140, 0]
